Goal: Information Seeking & Learning: Understand process/instructions

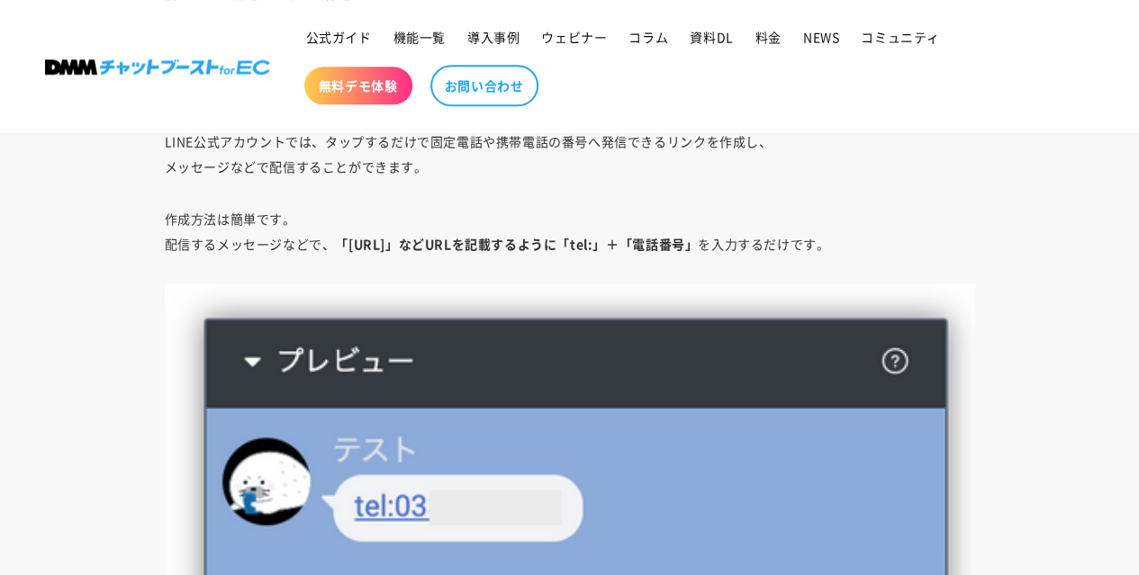
scroll to position [4473, 0]
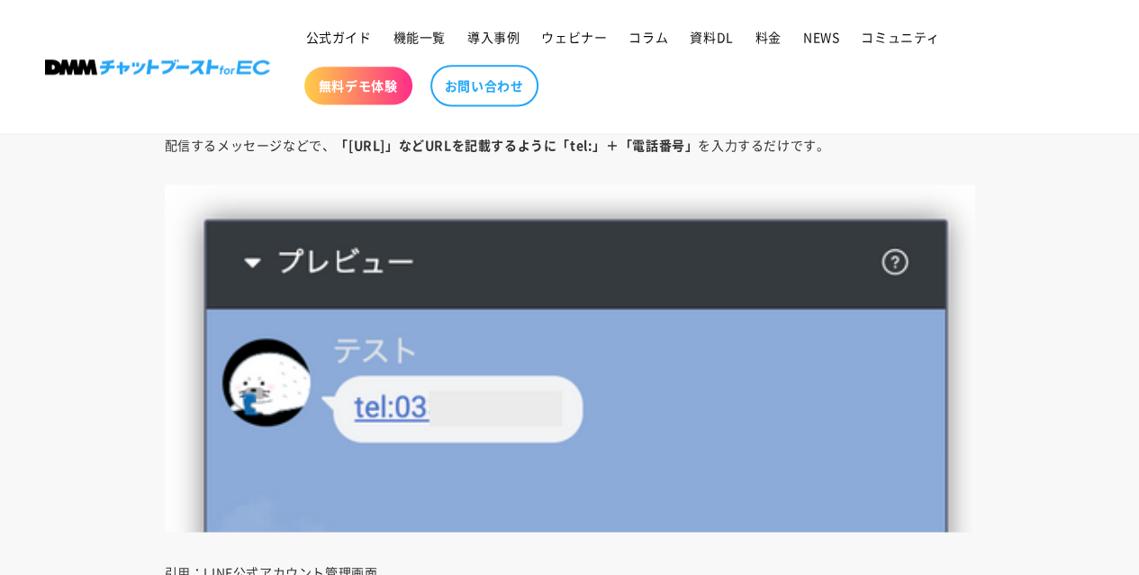
scroll to position [4608, 0]
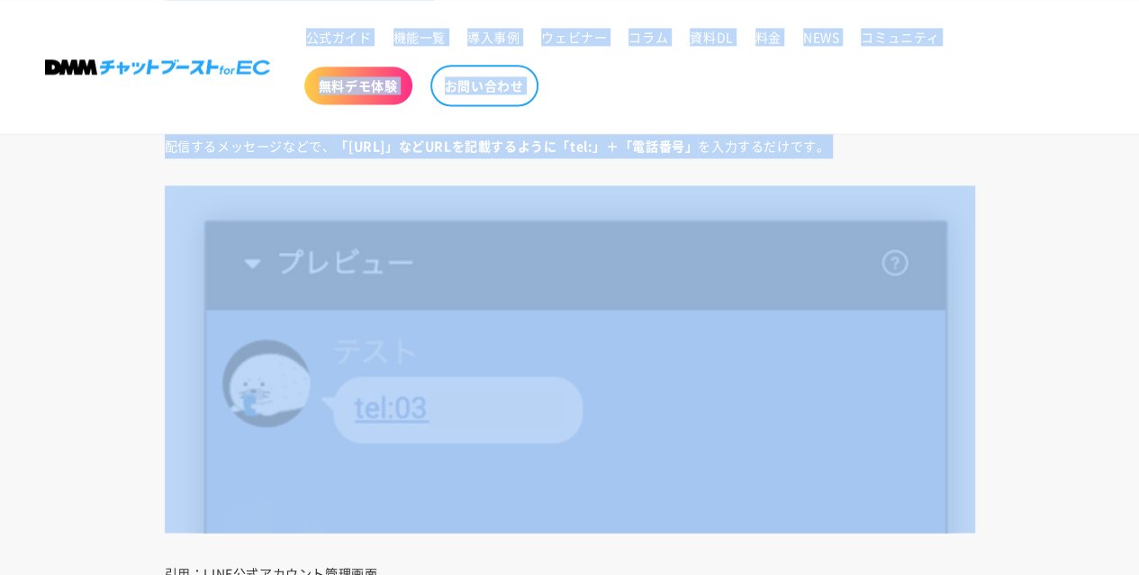
drag, startPoint x: 281, startPoint y: 129, endPoint x: 218, endPoint y: 154, distance: 67.9
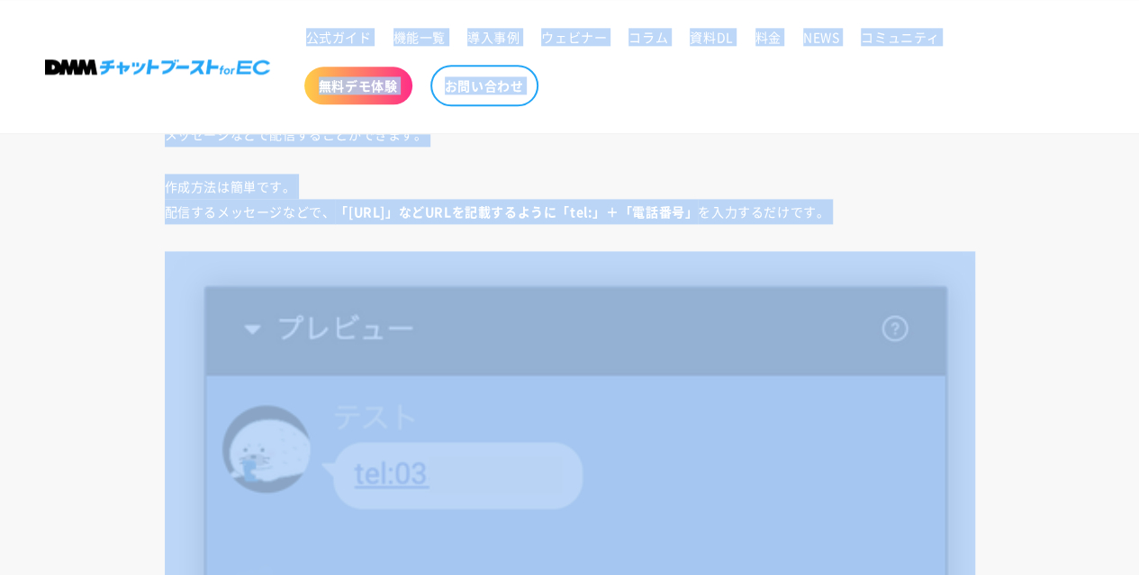
scroll to position [4538, 0]
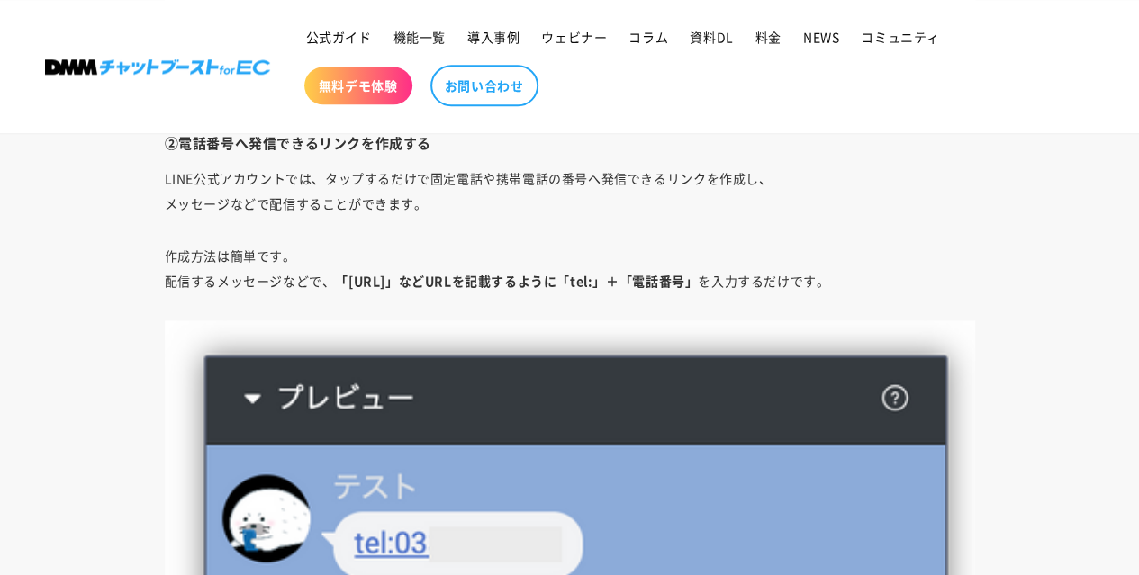
scroll to position [4466, 0]
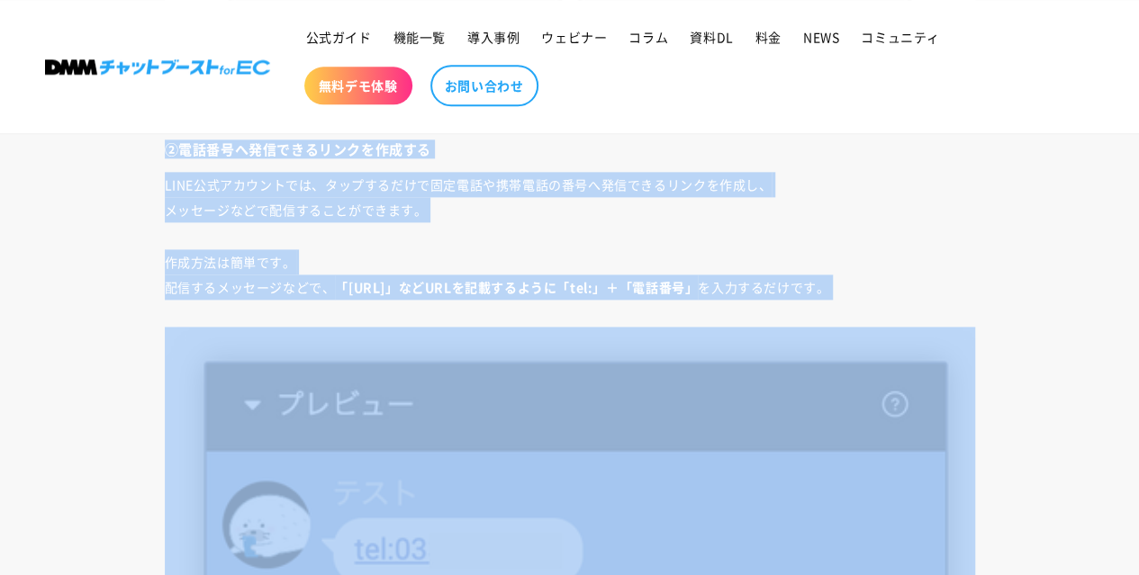
drag, startPoint x: 169, startPoint y: 141, endPoint x: 729, endPoint y: 297, distance: 581.1
copy div "②電話番号へ発信できるリンクを作成する LINE公式アカウントでは、タップするだけで固定電話や携帯電話の番号へ発信できるリンクを作成し、 メッセージなどで配信…"
